Goal: Information Seeking & Learning: Understand process/instructions

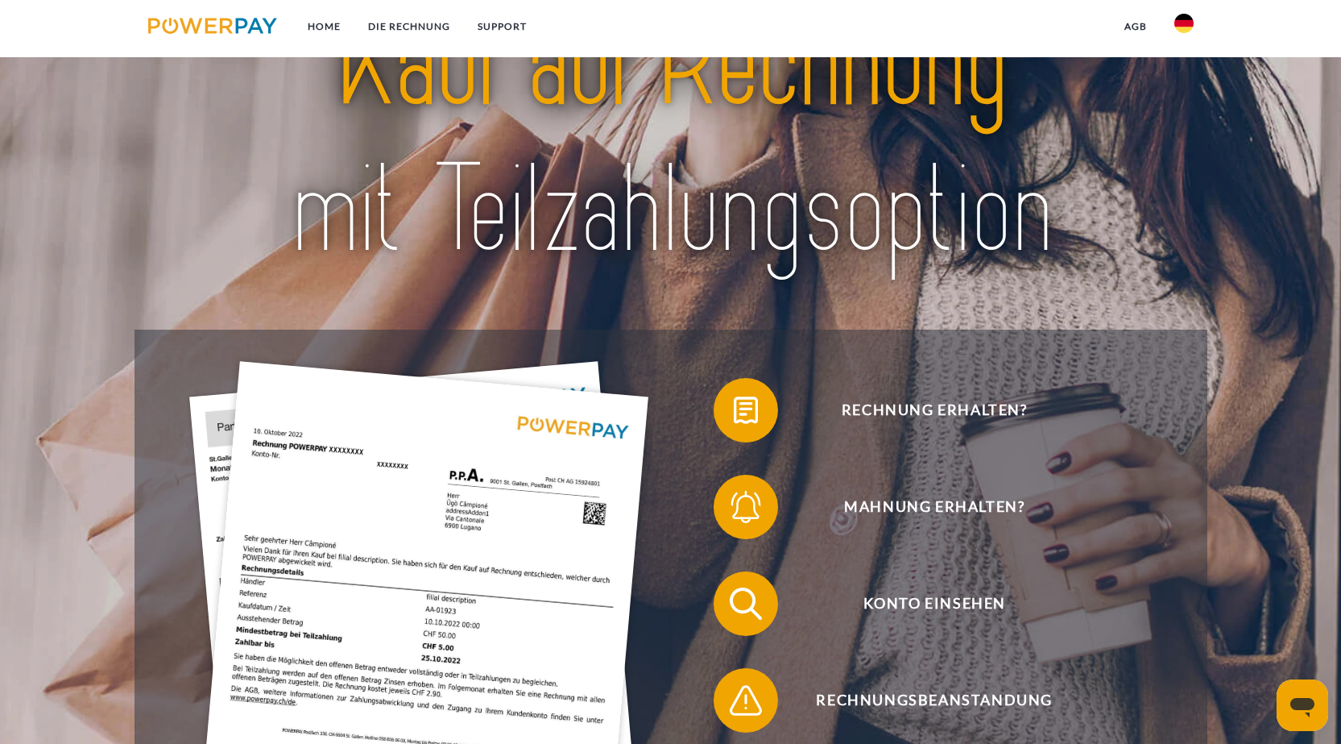
scroll to position [322, 0]
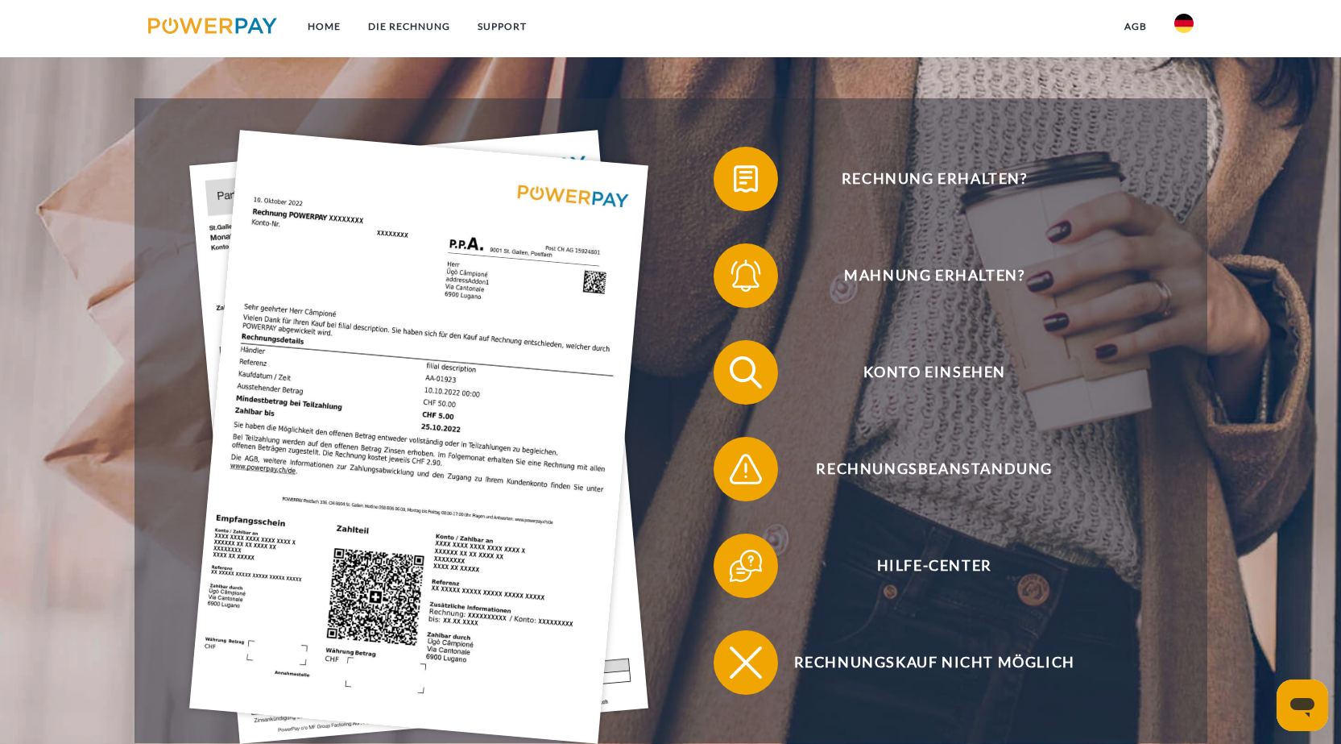
click at [406, 435] on img at bounding box center [418, 437] width 459 height 614
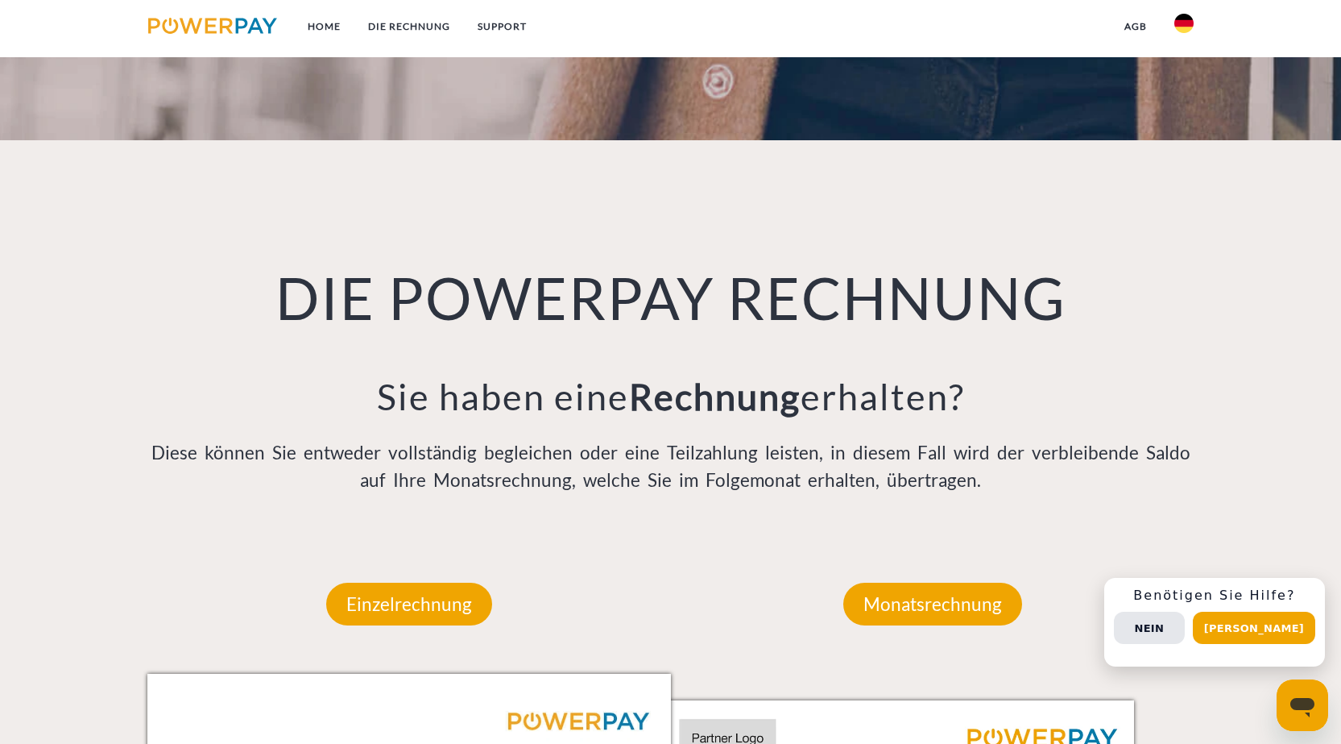
scroll to position [1042, 0]
click at [400, 608] on p "Einzelrechnung" at bounding box center [409, 605] width 166 height 44
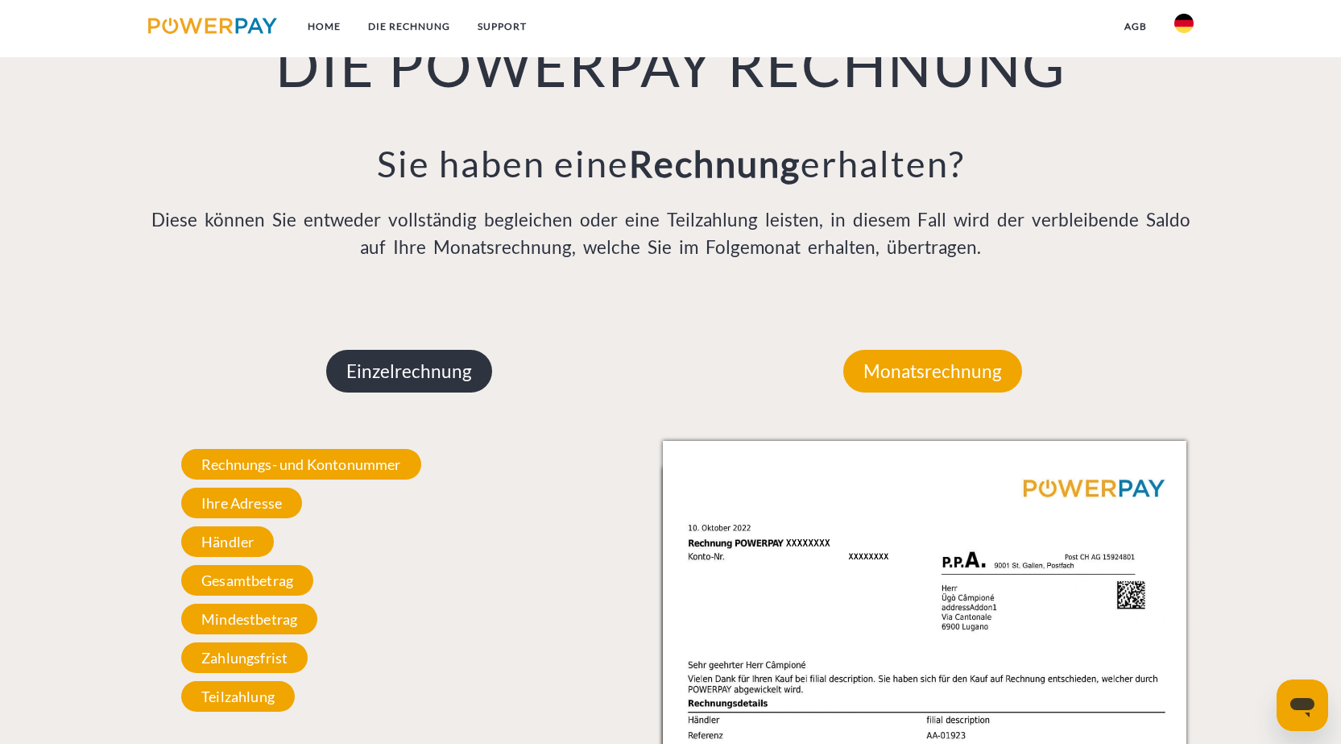
scroll to position [1283, 0]
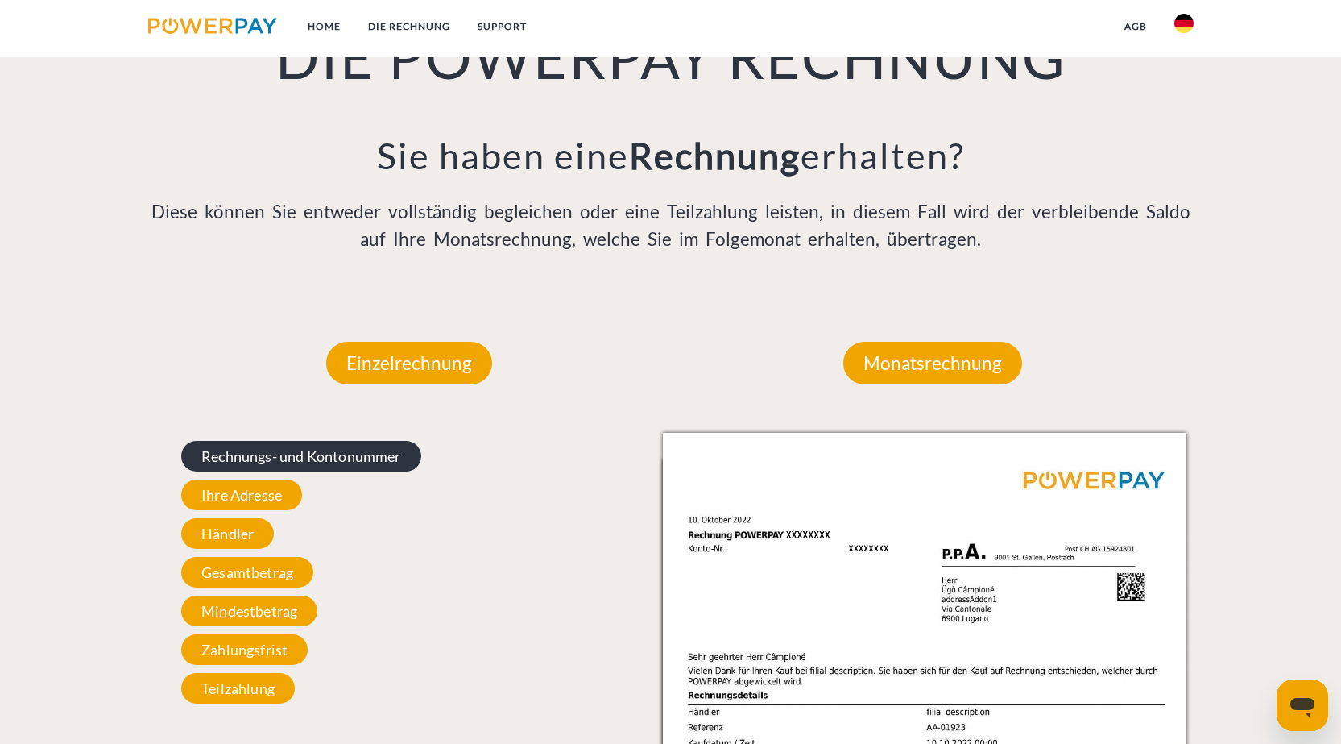
click at [383, 458] on span "Rechnungs- und Kontonummer" at bounding box center [301, 456] width 240 height 31
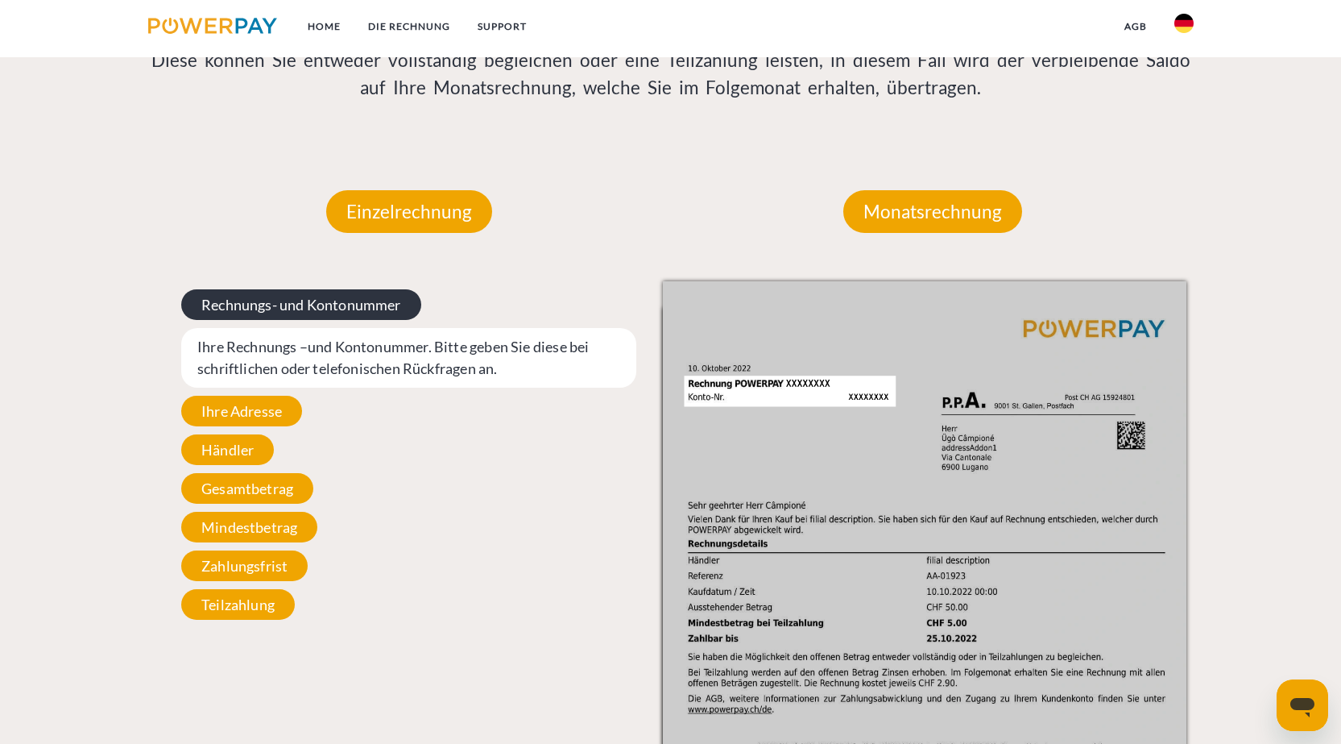
scroll to position [1445, 0]
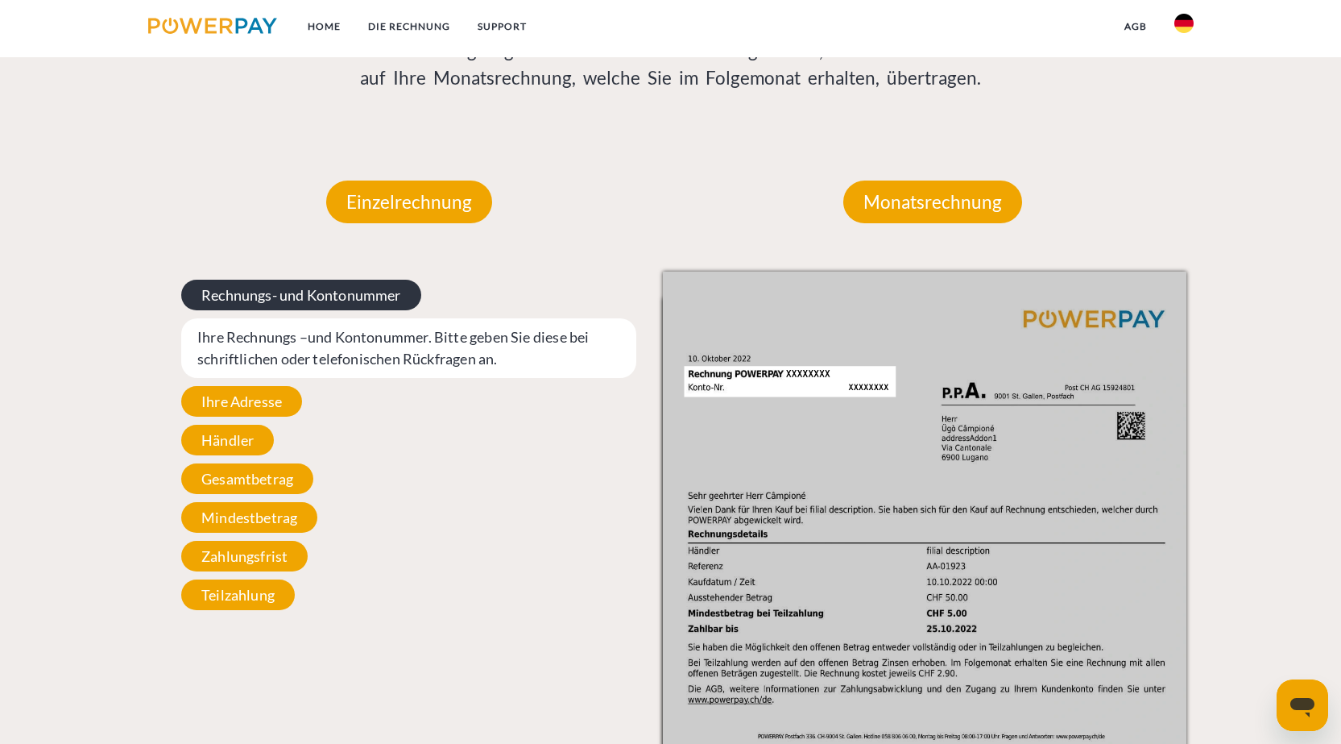
click at [392, 296] on span "Rechnungs- und Kontonummer" at bounding box center [301, 295] width 240 height 31
drag, startPoint x: 380, startPoint y: 313, endPoint x: 428, endPoint y: 280, distance: 57.9
click at [428, 280] on div "Rechnungs- und Kontonummer Ihre Rechnungs –und Kontonummer. Bitte geben Sie die…" at bounding box center [409, 445] width 524 height 346
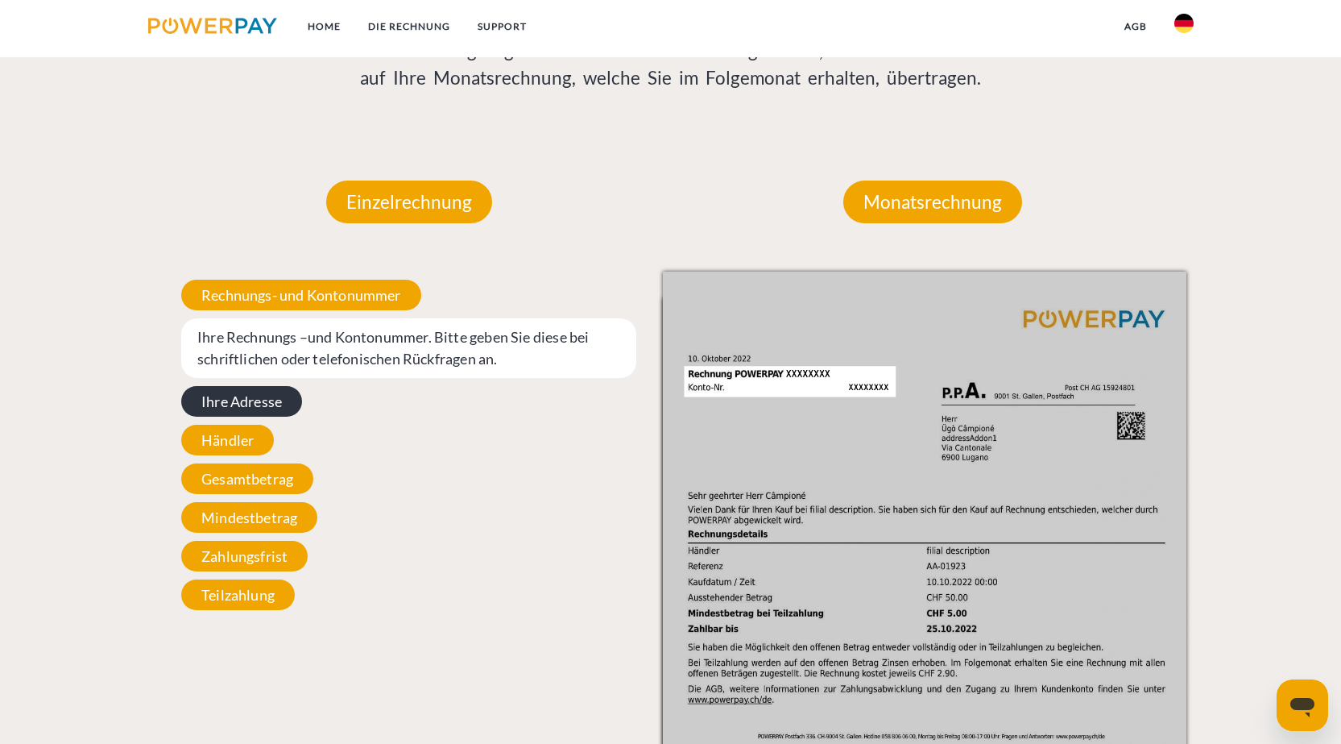
click at [230, 405] on span "Ihre Adresse" at bounding box center [241, 401] width 121 height 31
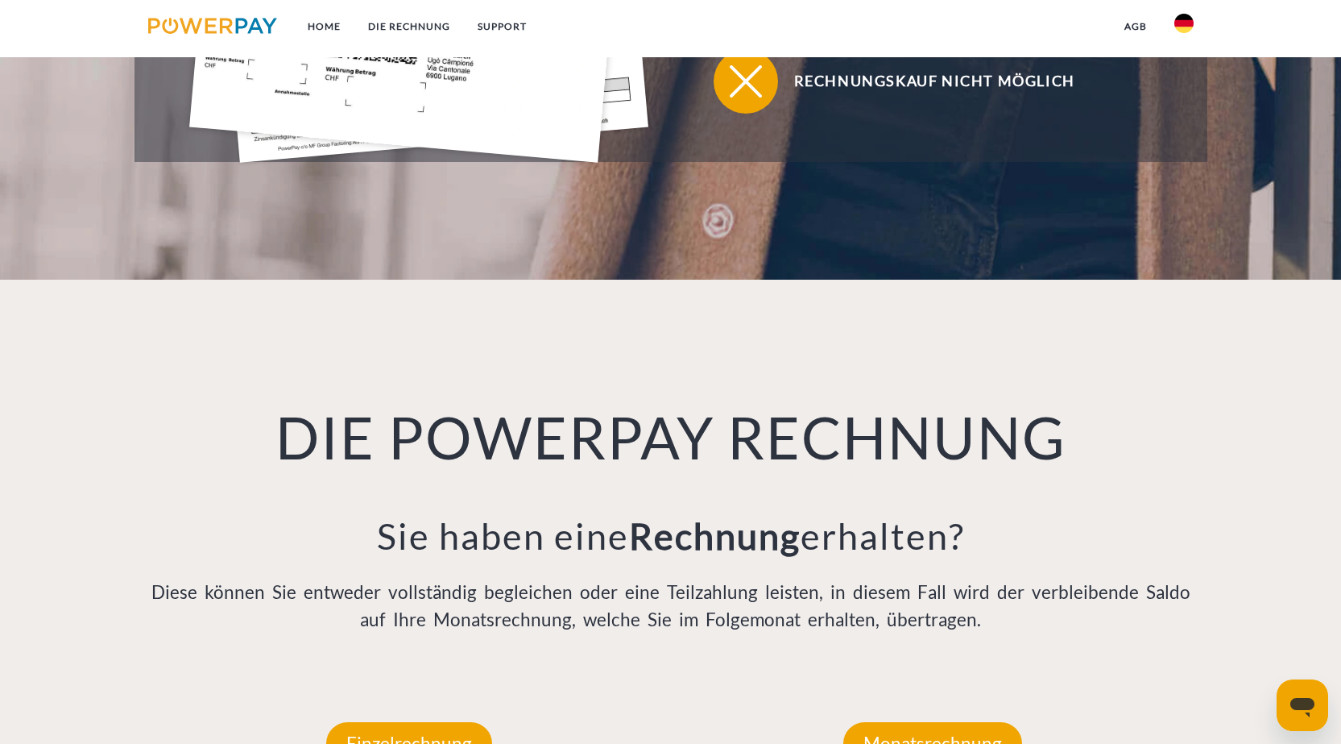
scroll to position [881, 0]
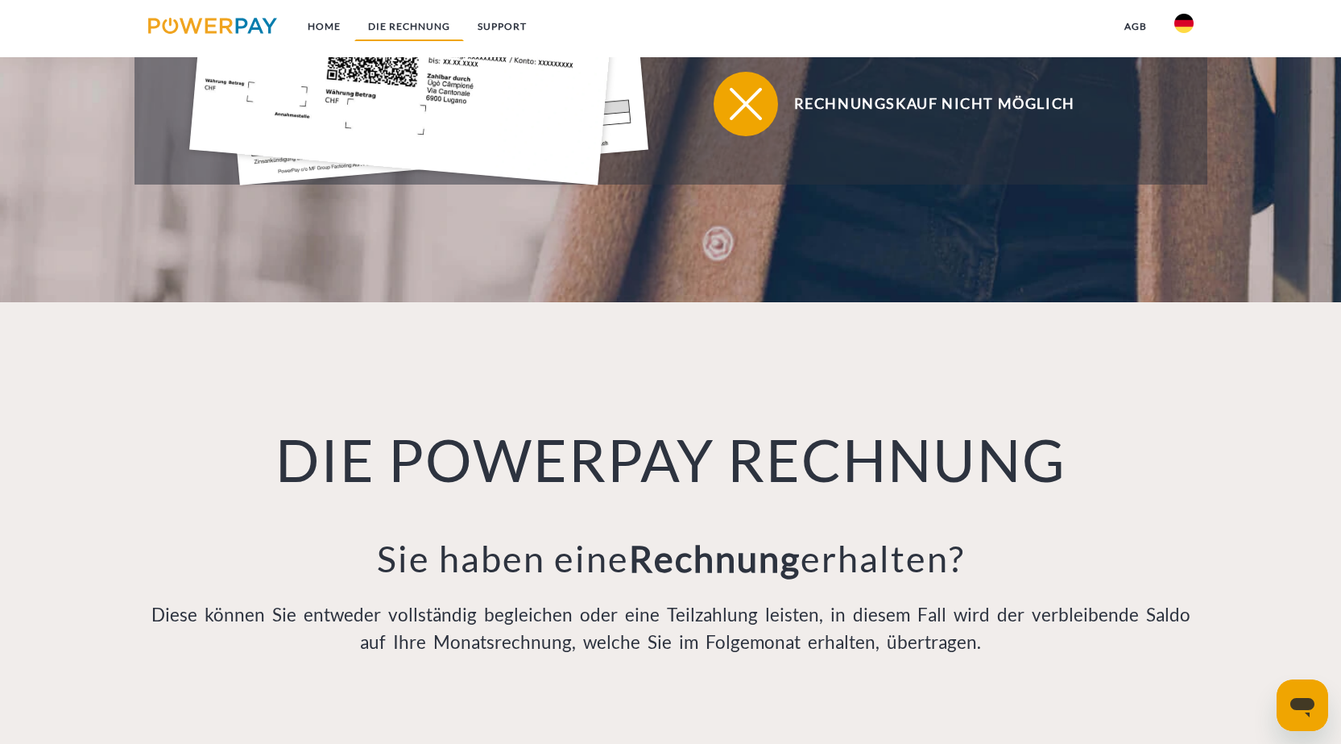
click at [407, 22] on link "DIE RECHNUNG" at bounding box center [410, 26] width 110 height 29
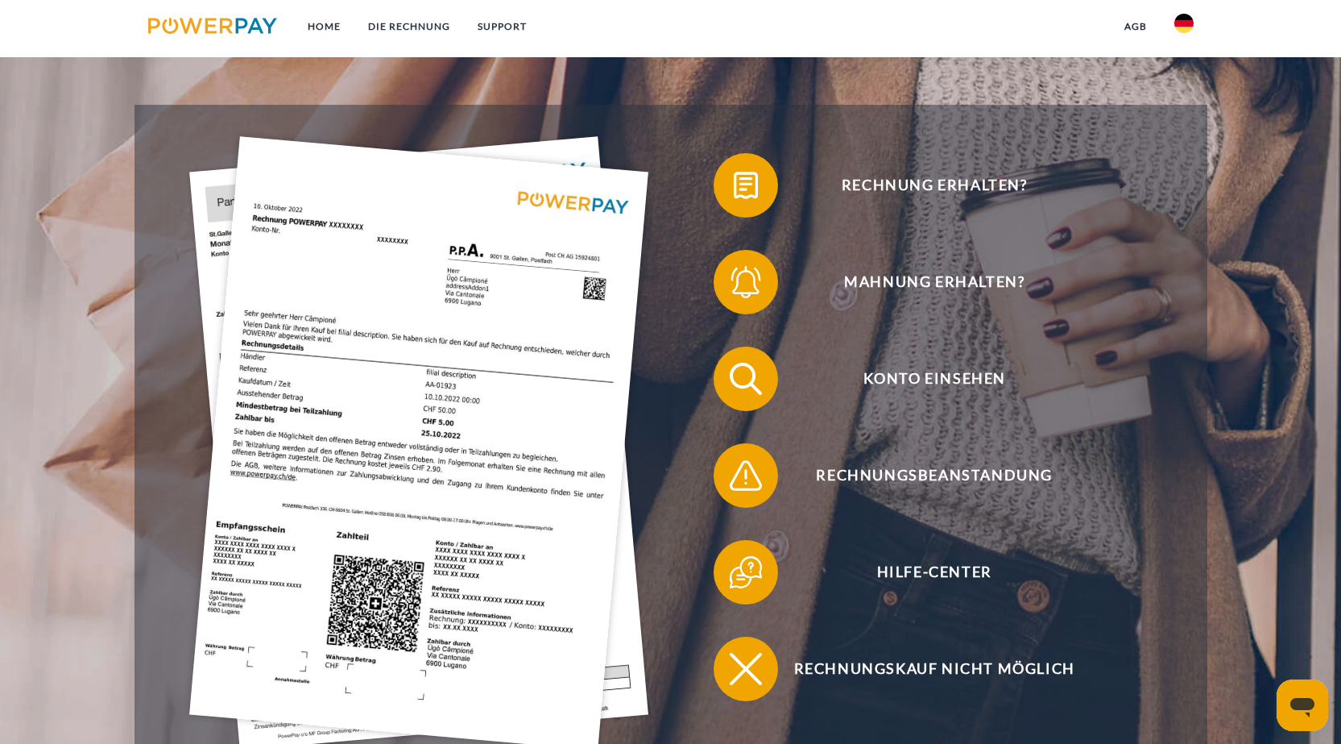
scroll to position [317, 0]
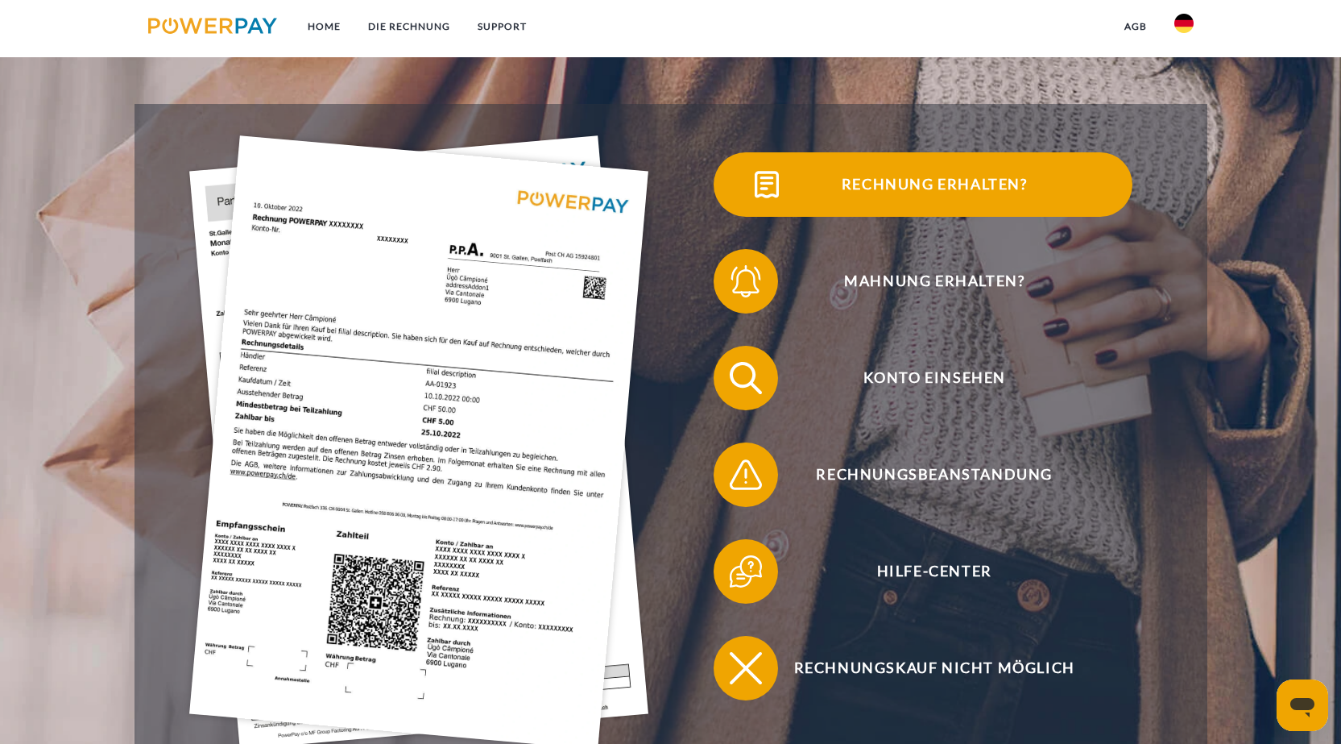
click at [769, 197] on img at bounding box center [767, 184] width 40 height 40
